Goal: Navigation & Orientation: Find specific page/section

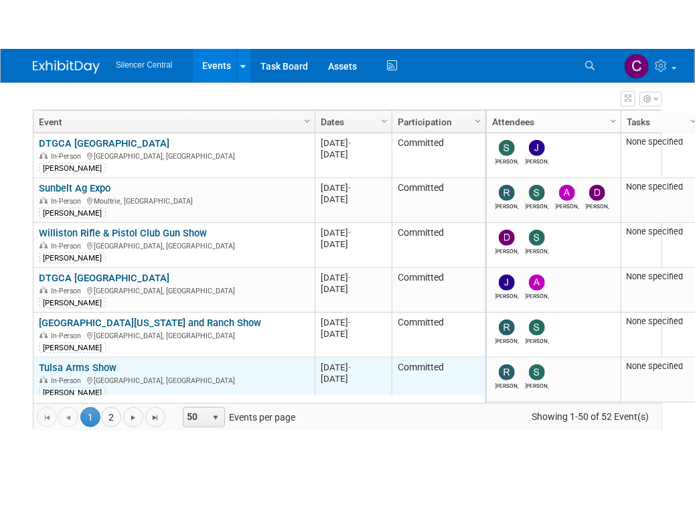
scroll to position [98, 0]
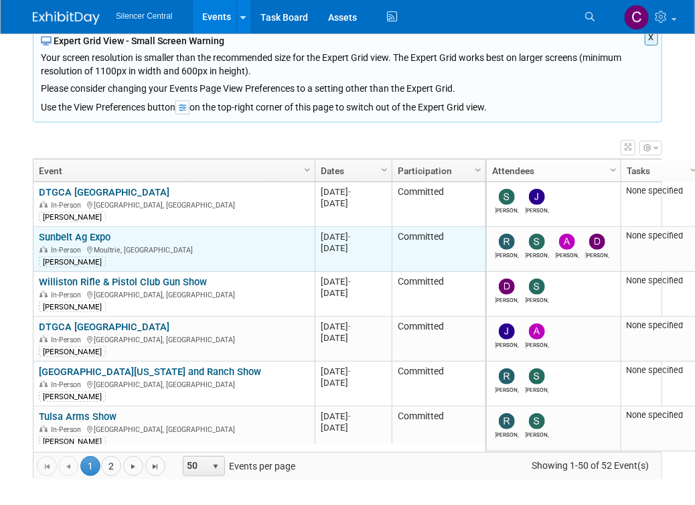
click at [100, 235] on link "Sunbelt Ag Expo" at bounding box center [75, 237] width 72 height 12
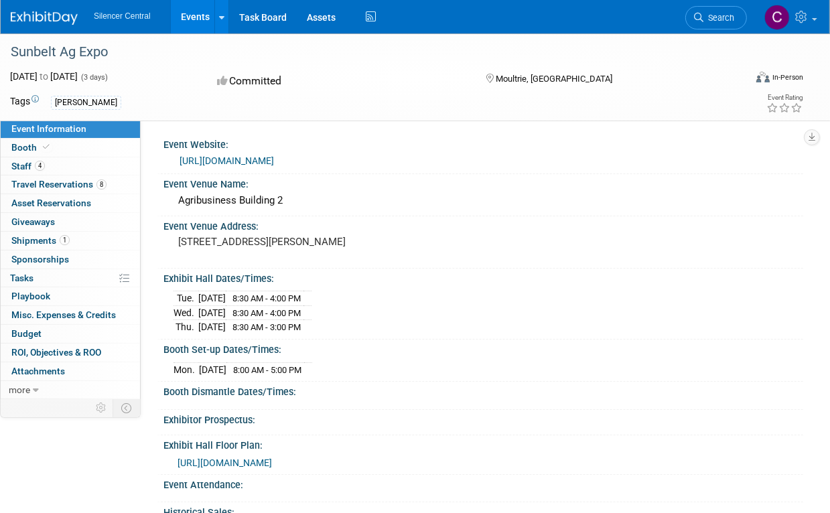
click at [272, 460] on span "https://sunbelt24.mapyourshow.com/8_0/floorplan/index.cfm?hallID=D" at bounding box center [224, 462] width 94 height 11
click at [85, 183] on span "Travel Reservations 8" at bounding box center [58, 184] width 95 height 11
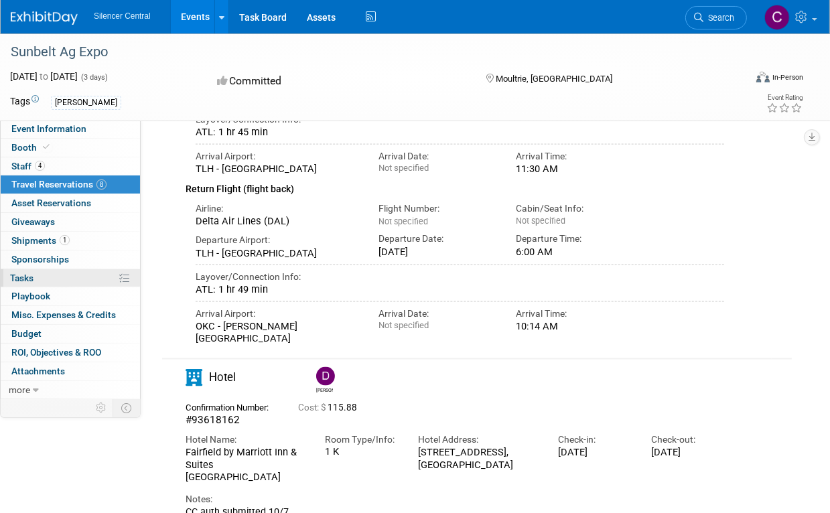
scroll to position [1433, 0]
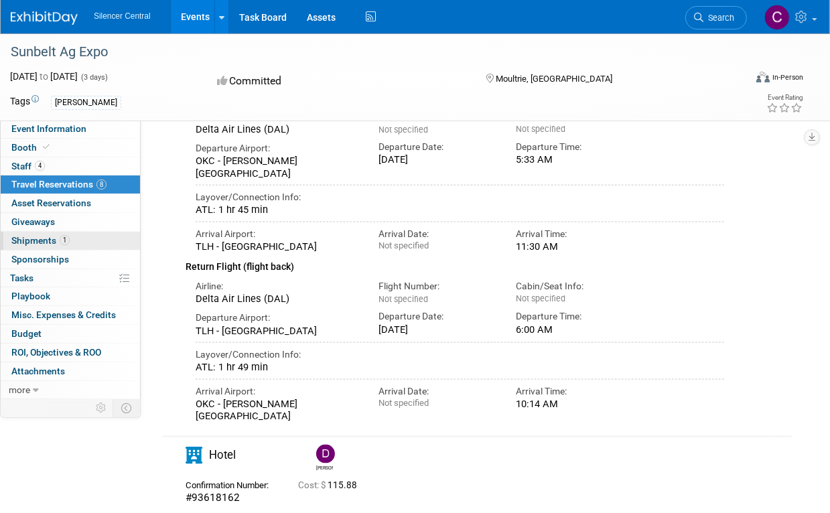
click at [61, 236] on span "1" at bounding box center [65, 240] width 10 height 10
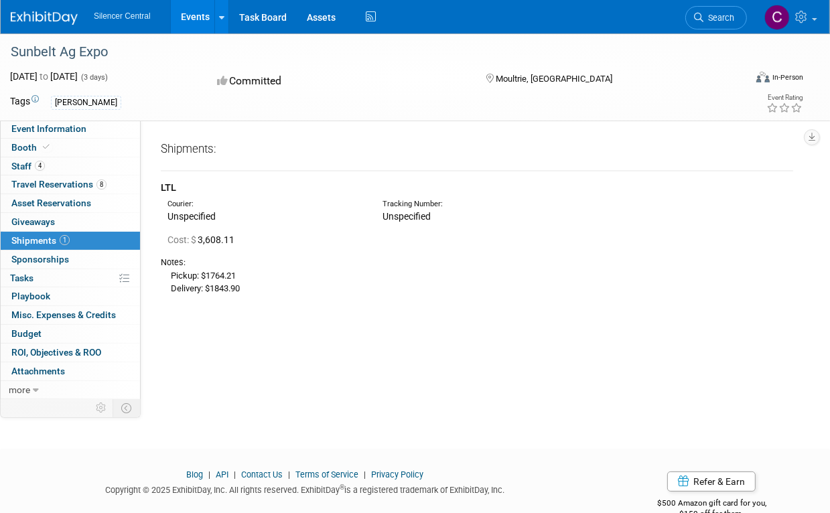
click at [202, 17] on link "Events" at bounding box center [195, 16] width 49 height 33
